Goal: Information Seeking & Learning: Find specific page/section

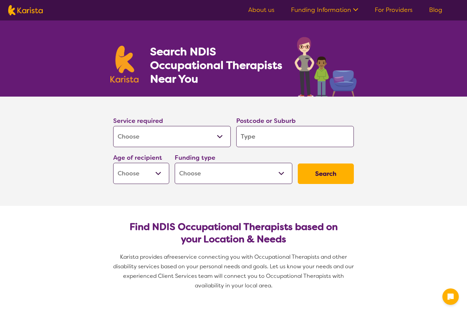
select select "[MEDICAL_DATA]"
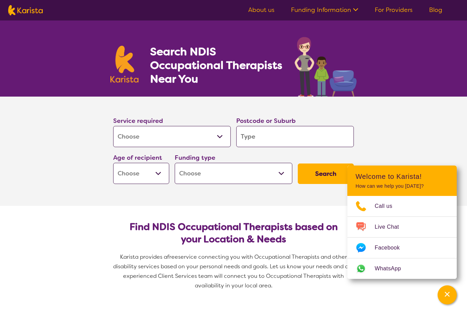
click at [177, 138] on select "Allied Health Assistant Assessment ([MEDICAL_DATA] or [MEDICAL_DATA]) Behaviour…" at bounding box center [172, 136] width 118 height 21
click at [285, 138] on input "search" at bounding box center [295, 136] width 118 height 21
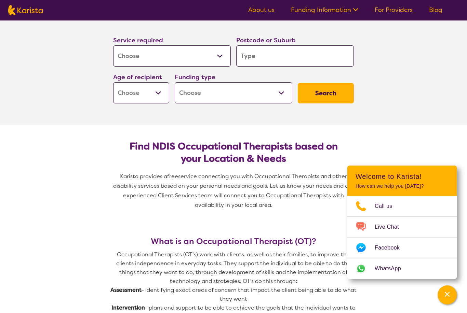
scroll to position [81, 0]
click at [160, 90] on select "Early Childhood - 0 to 9 Child - 10 to 11 Adolescent - 12 to 17 Adult - 18 to 6…" at bounding box center [141, 92] width 56 height 21
click at [154, 93] on select "Early Childhood - 0 to 9 Child - 10 to 11 Adolescent - 12 to 17 Adult - 18 to 6…" at bounding box center [141, 92] width 56 height 21
select select "AD"
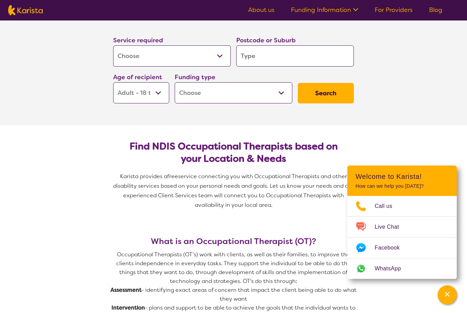
select select "AD"
click at [241, 90] on select "Home Care Package (HCP) National Disability Insurance Scheme (NDIS) I don't know" at bounding box center [234, 92] width 118 height 21
select select "NDIS"
click at [329, 94] on button "Search" at bounding box center [326, 93] width 56 height 21
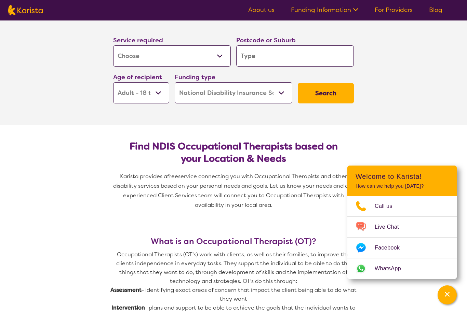
type input "2"
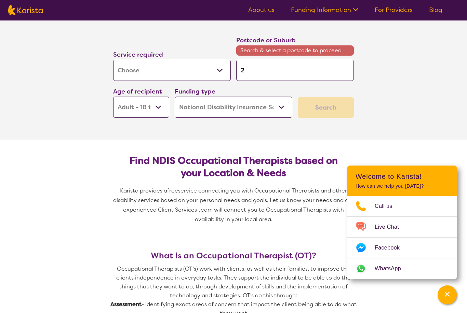
type input "20"
type input "200"
type input "2000"
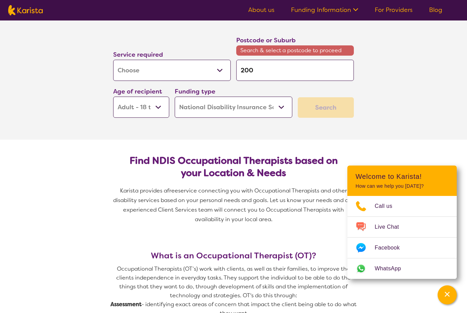
type input "2000"
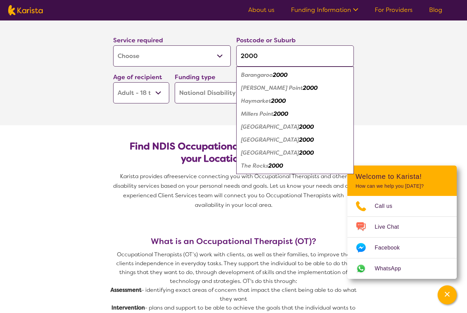
type input "2000"
click at [322, 98] on div "Haymarket 2000" at bounding box center [295, 101] width 111 height 13
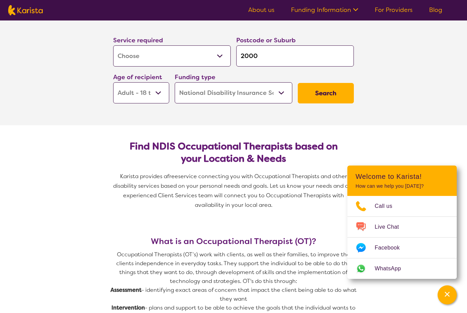
click at [328, 92] on button "Search" at bounding box center [326, 93] width 56 height 21
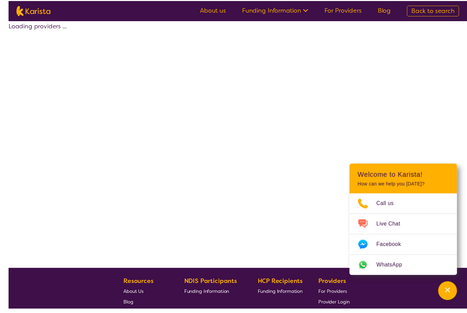
scroll to position [2, 0]
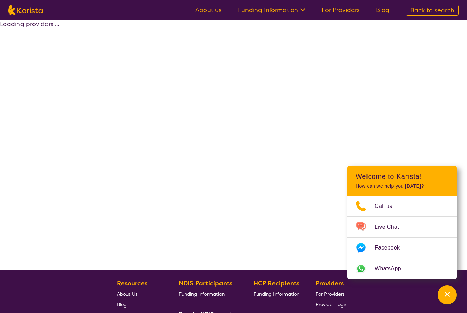
select select "by_score"
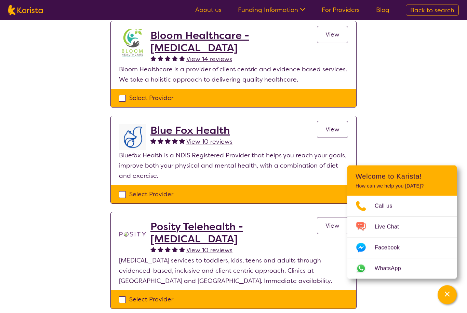
scroll to position [0, 0]
